Goal: Information Seeking & Learning: Find specific fact

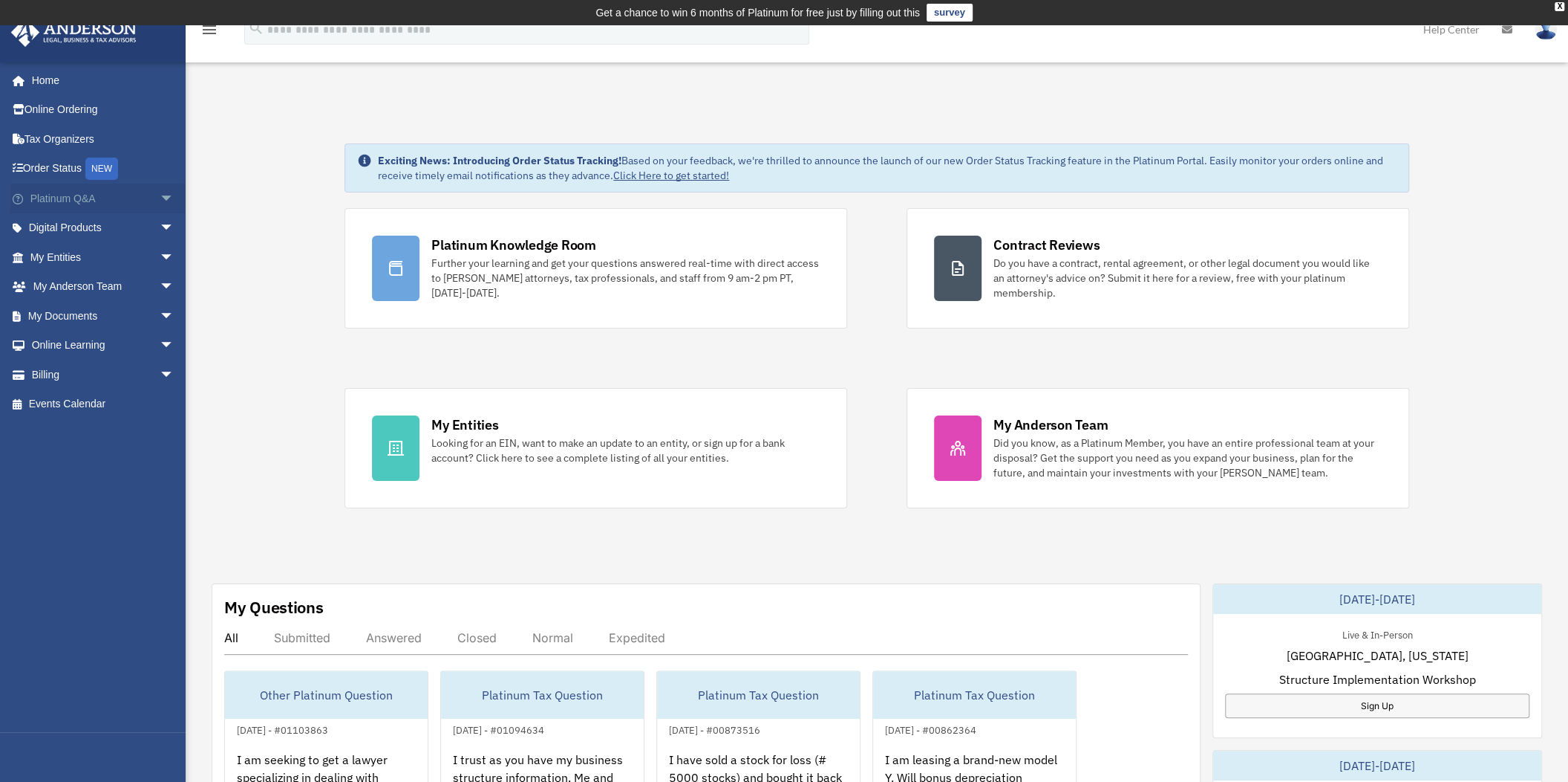
click at [61, 194] on link "Platinum Q&A arrow_drop_down" at bounding box center [104, 198] width 186 height 29
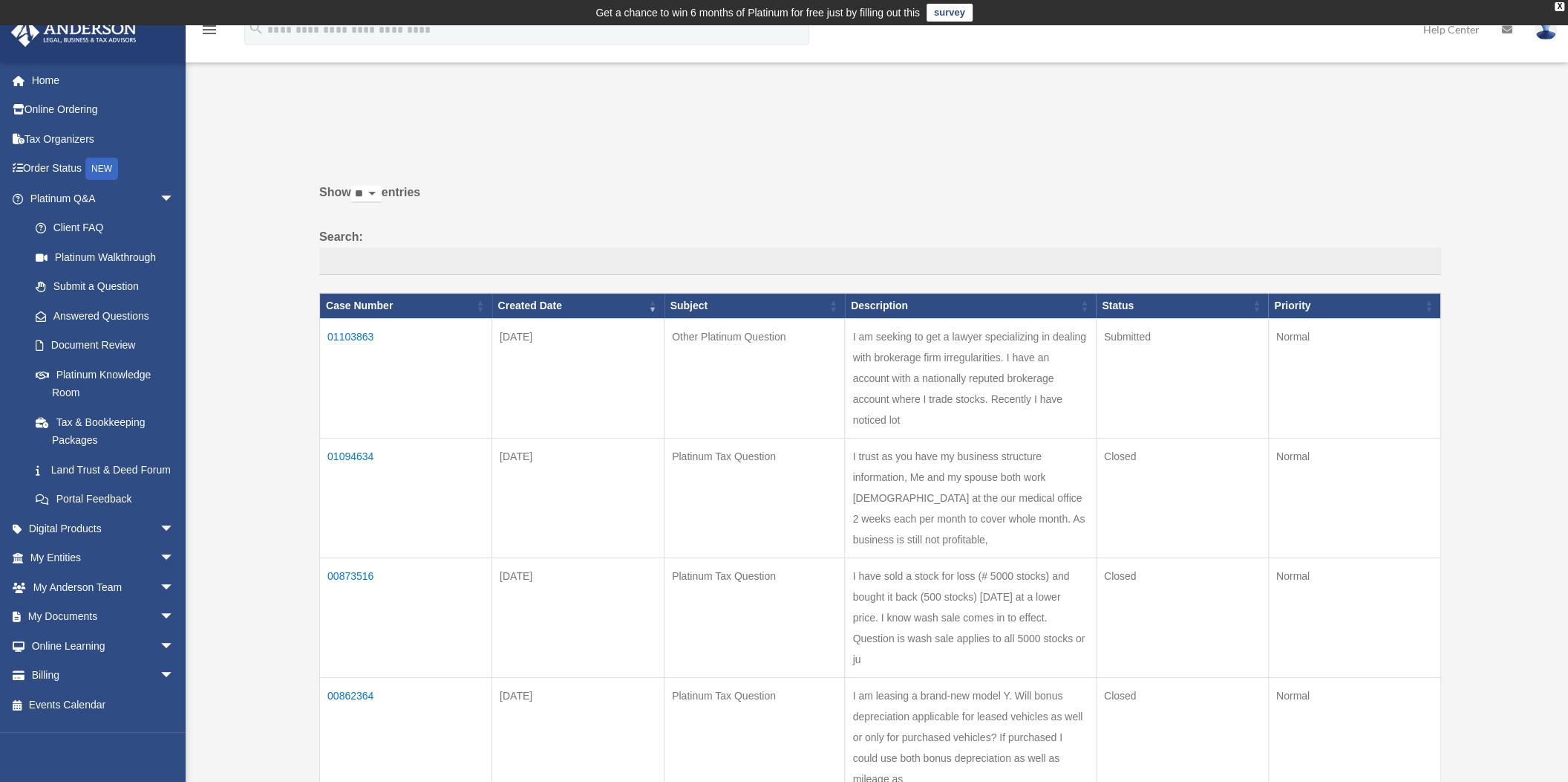
click at [360, 337] on td "01103863" at bounding box center [405, 378] width 172 height 120
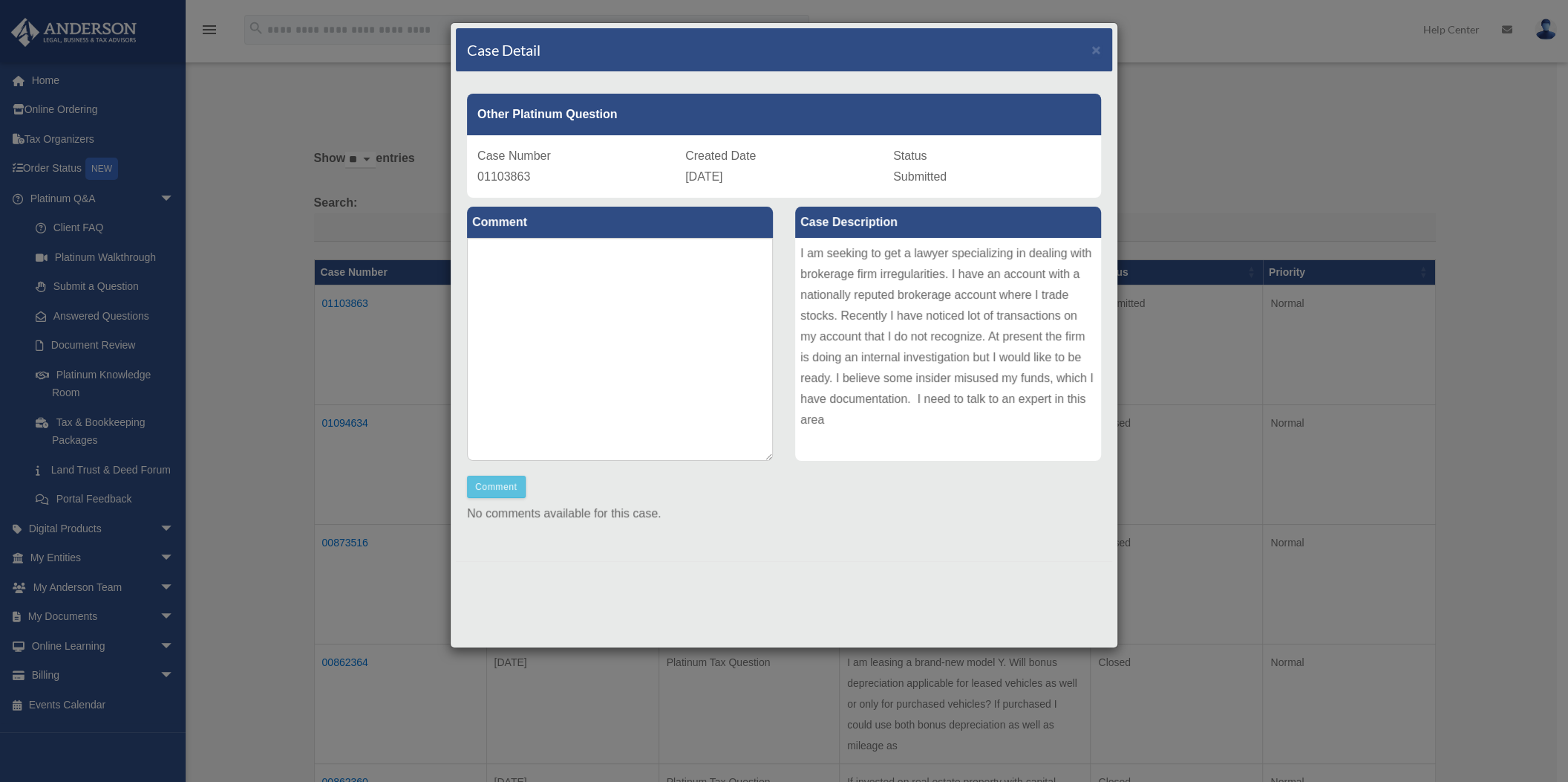
scroll to position [73, 0]
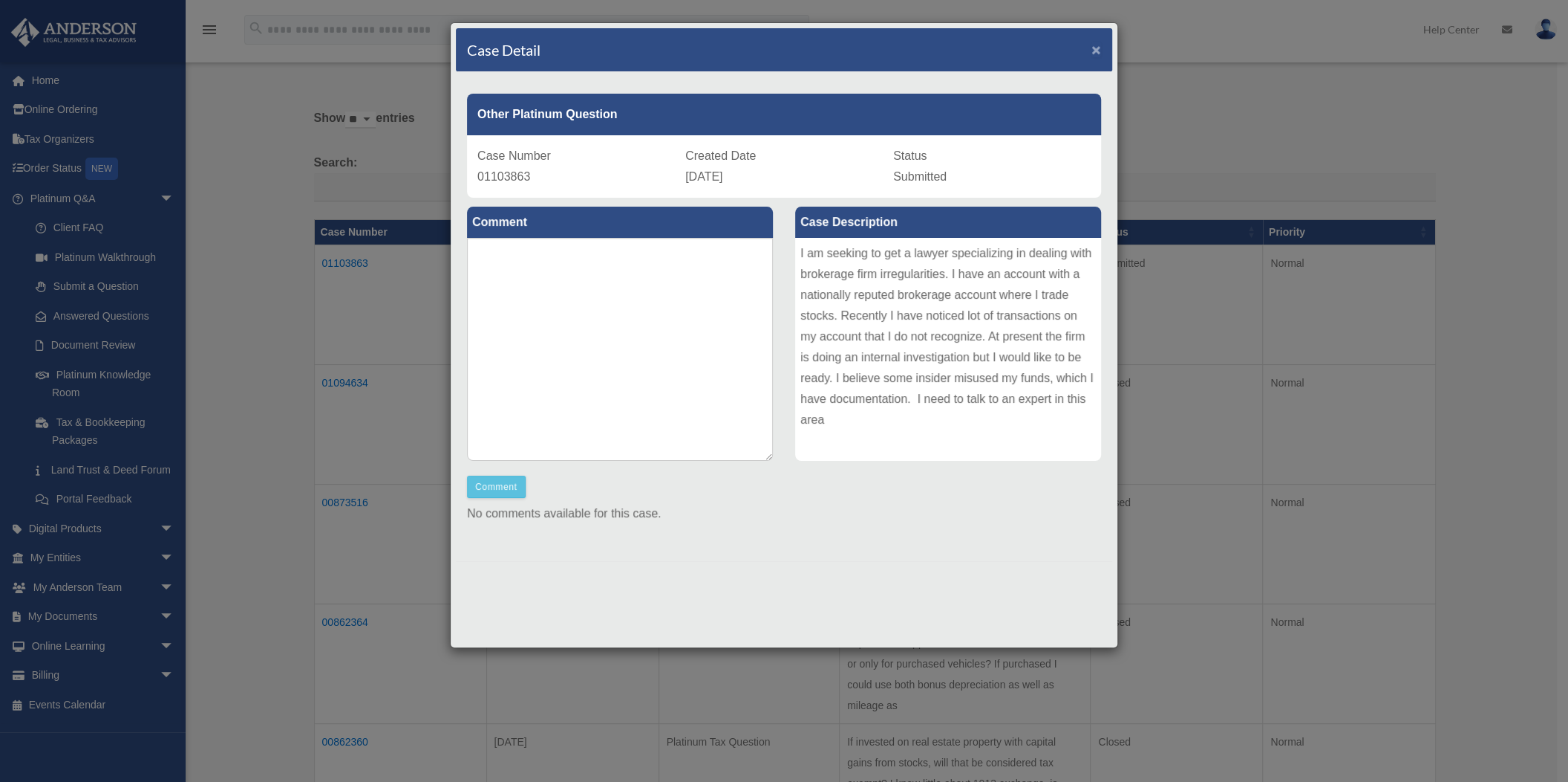
click at [1095, 46] on span "×" at bounding box center [1096, 49] width 10 height 17
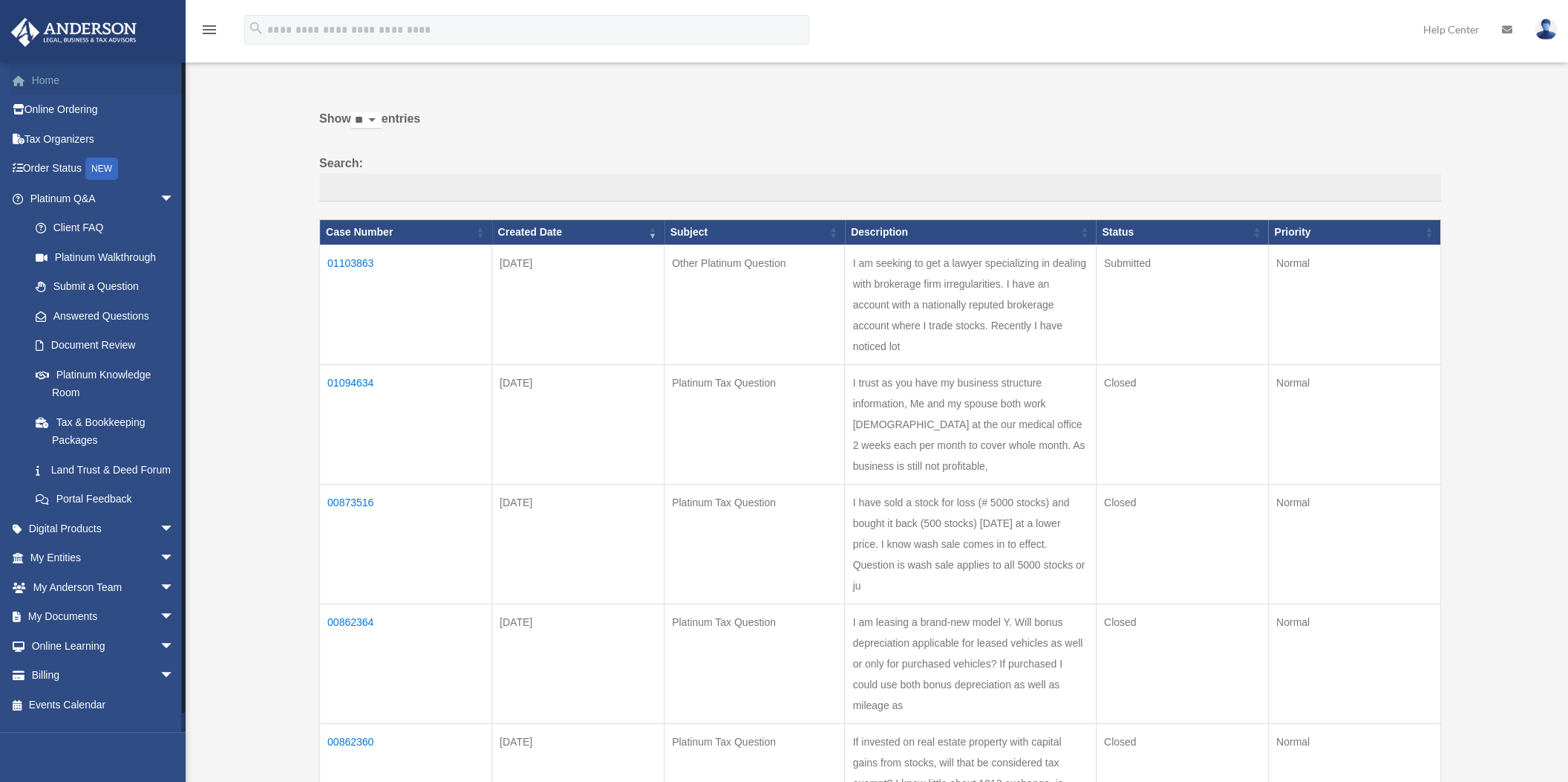
click at [40, 79] on link "Home" at bounding box center [104, 80] width 186 height 29
